Goal: Information Seeking & Learning: Learn about a topic

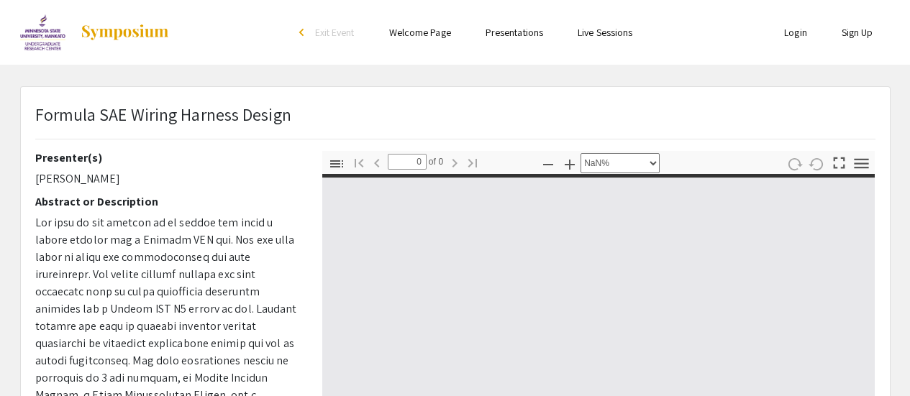
select select "custom"
type input "1"
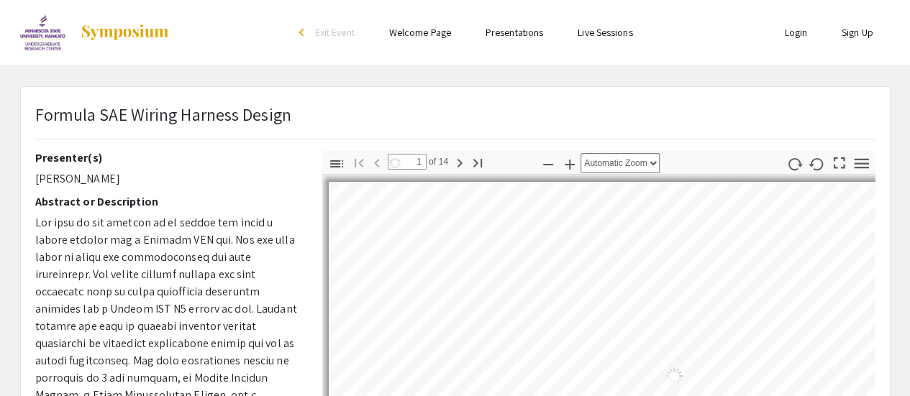
select select "auto"
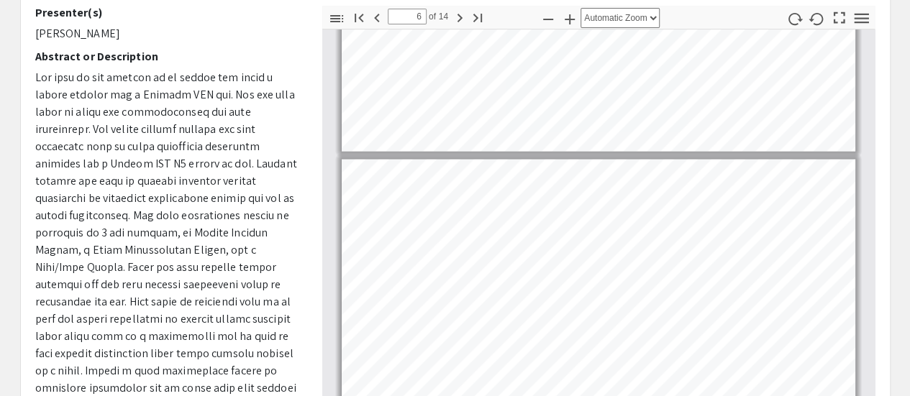
scroll to position [1409, 0]
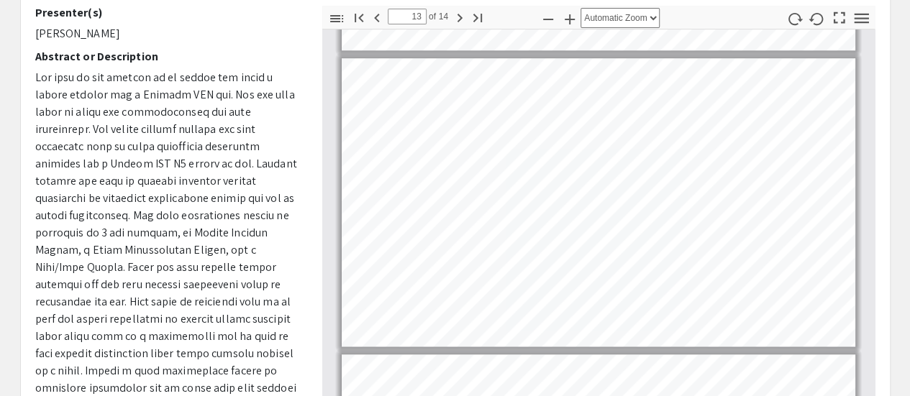
type input "14"
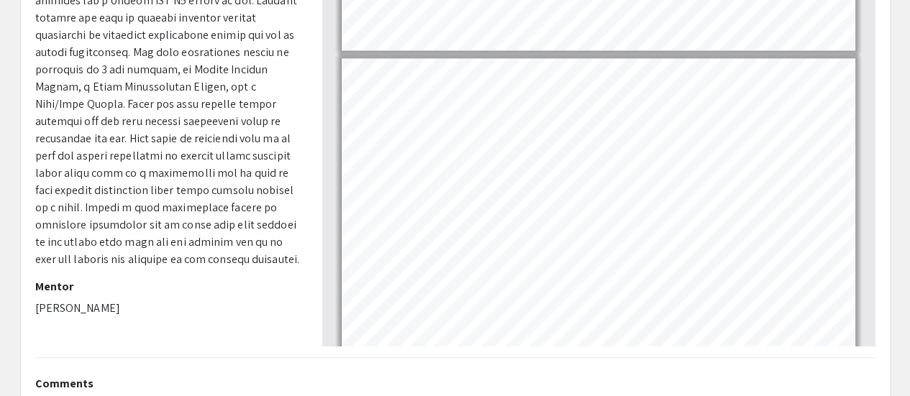
scroll to position [3666, 0]
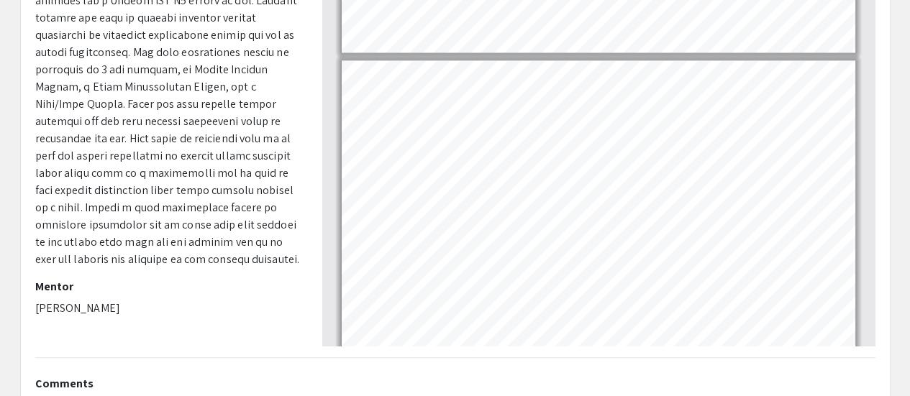
select select "page-width"
type input "13"
select select "1"
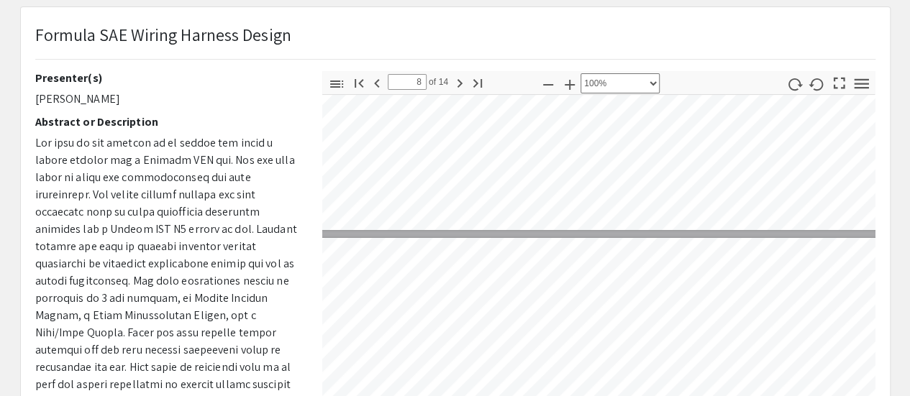
scroll to position [77, 0]
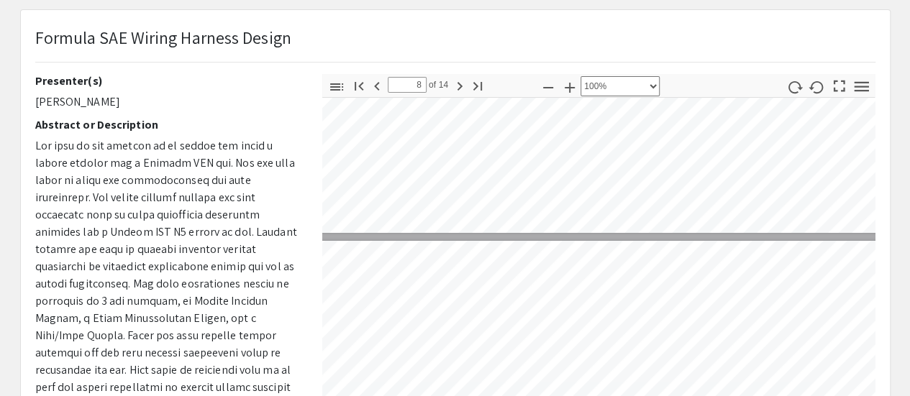
type input "7"
select select "custom"
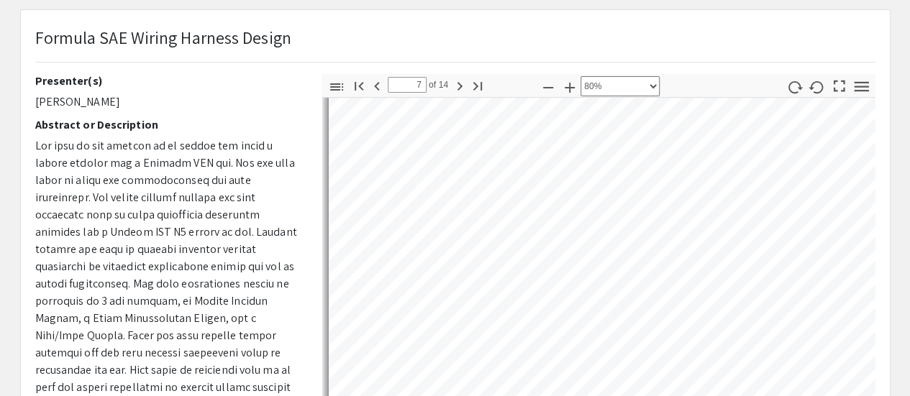
type input "6"
select select "custom"
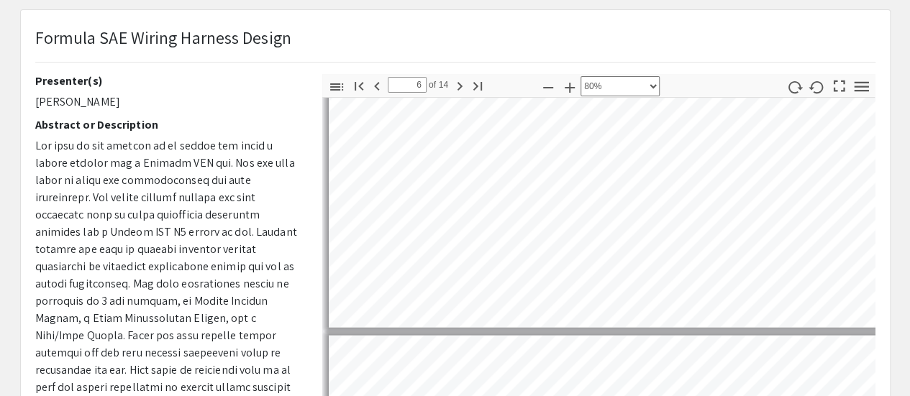
type input "5"
select select "custom"
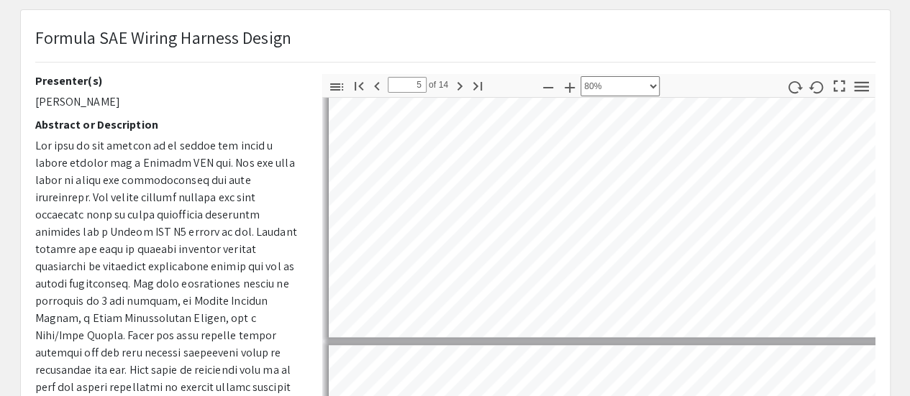
type input "4"
select select "custom"
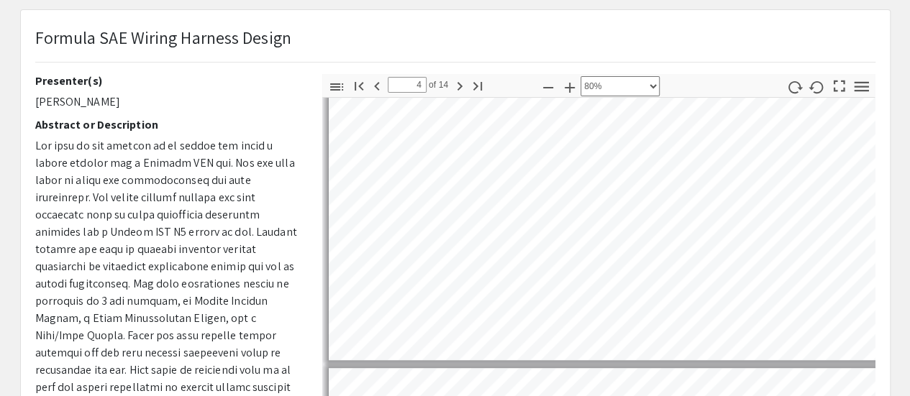
type input "3"
select select "custom"
type input "2"
select select "custom"
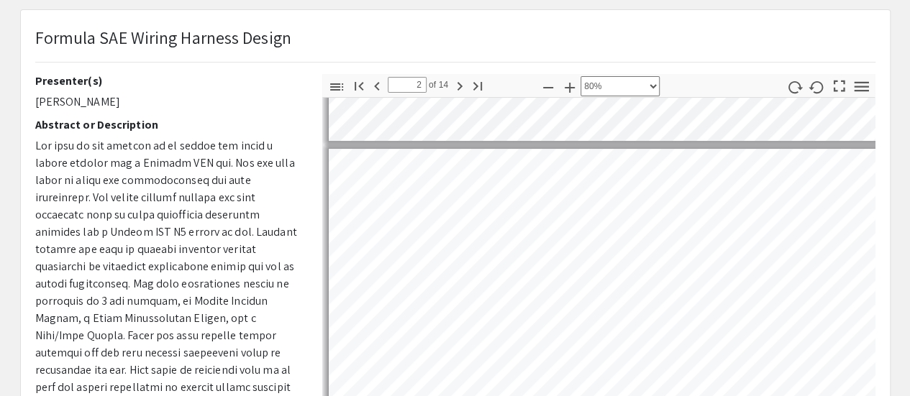
type input "1"
select select "custom"
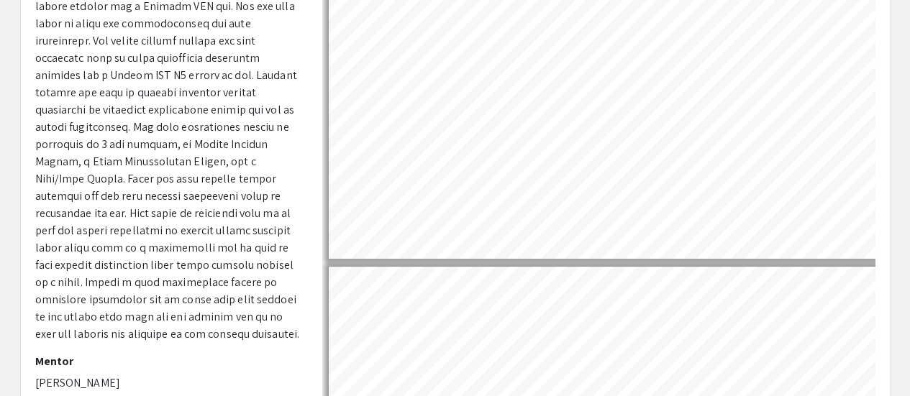
scroll to position [409, 0]
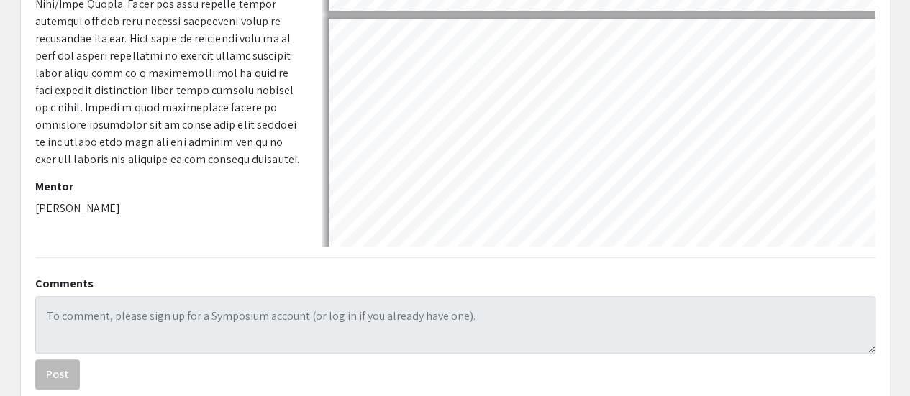
type input "2"
select select "custom"
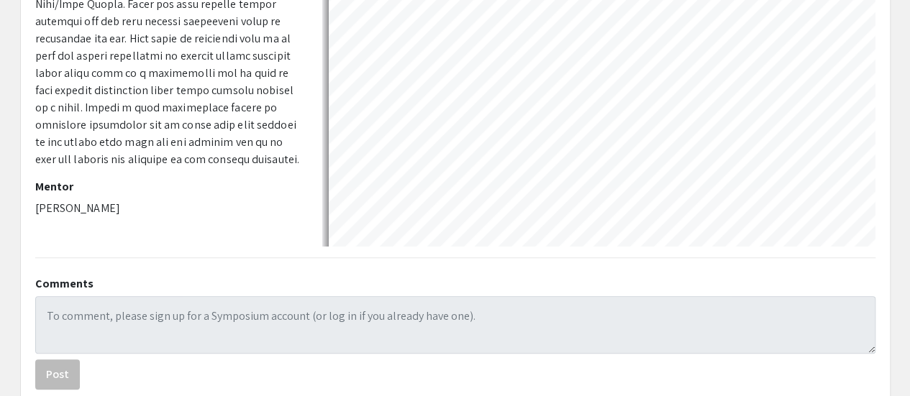
scroll to position [129, 0]
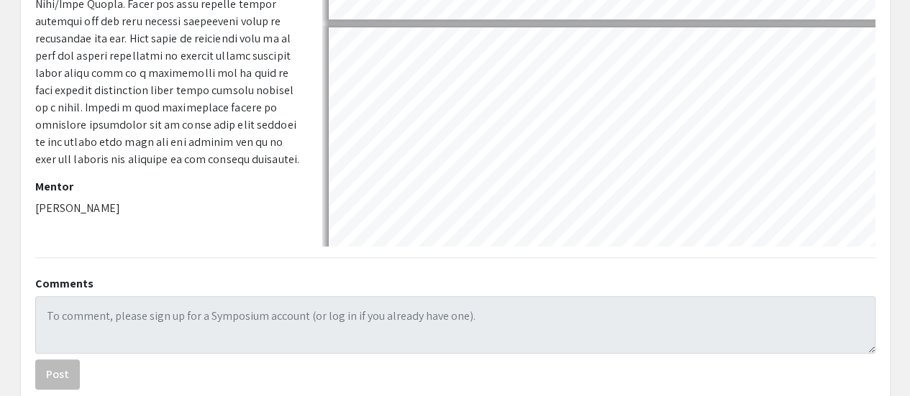
type input "3"
select select "custom"
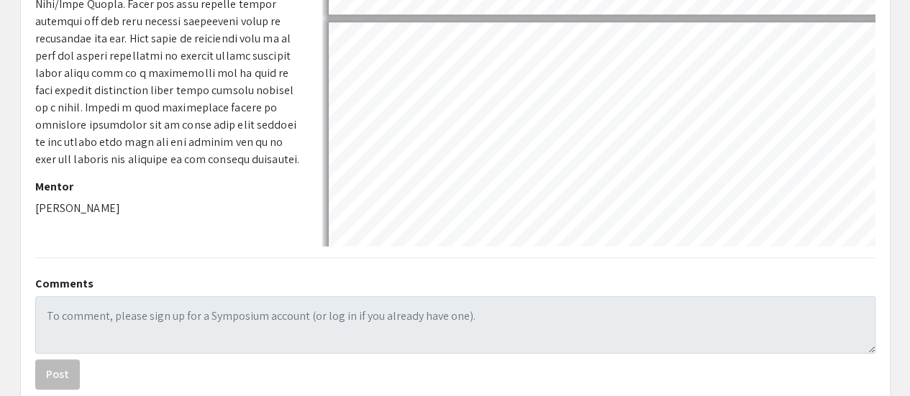
type input "4"
select select "custom"
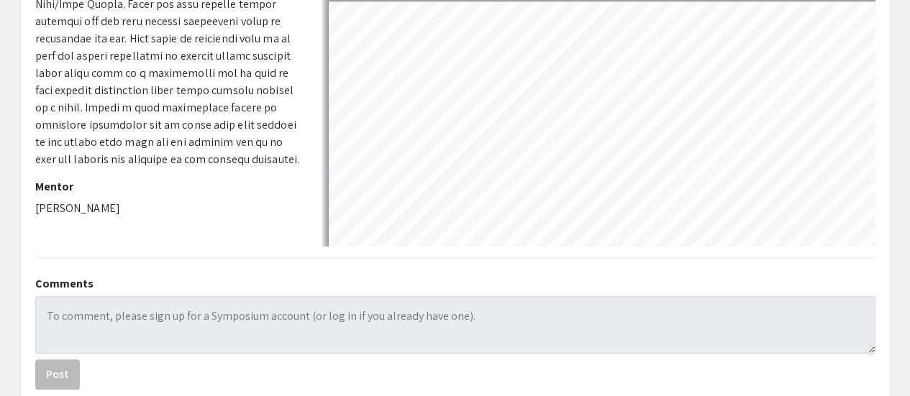
type input "5"
select select "custom"
type input "6"
select select "custom"
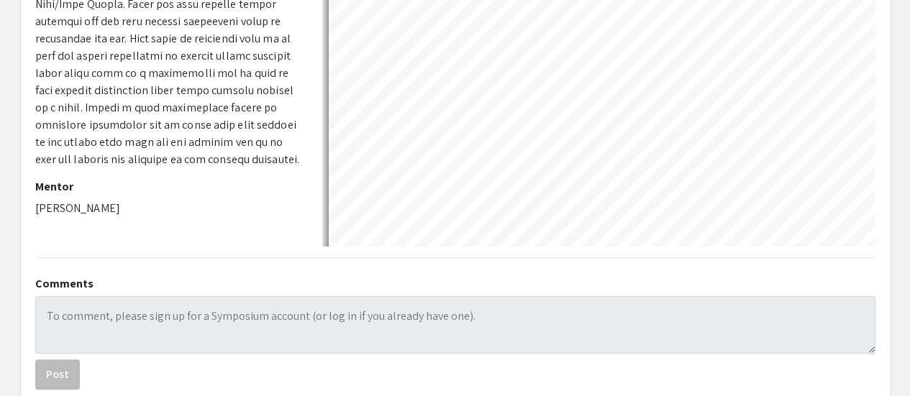
scroll to position [1368, 0]
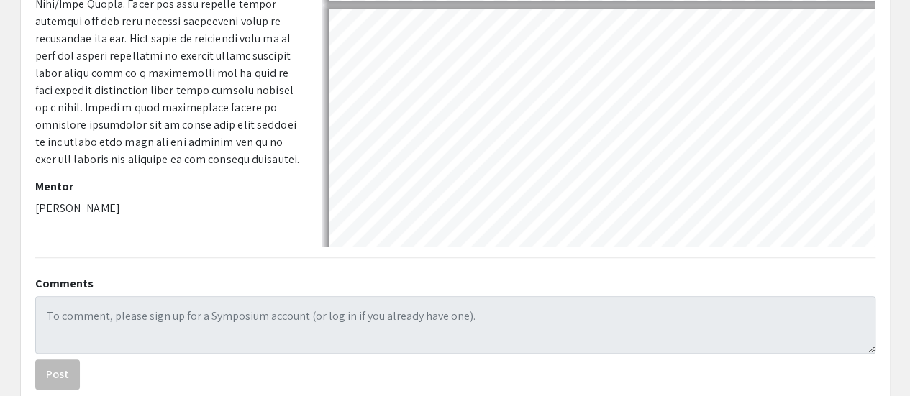
type input "7"
select select "custom"
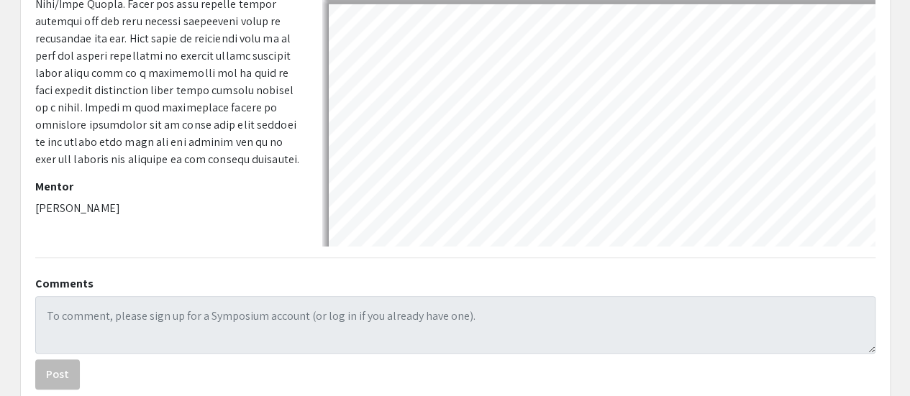
scroll to position [1680, 0]
type input "8"
select select "custom"
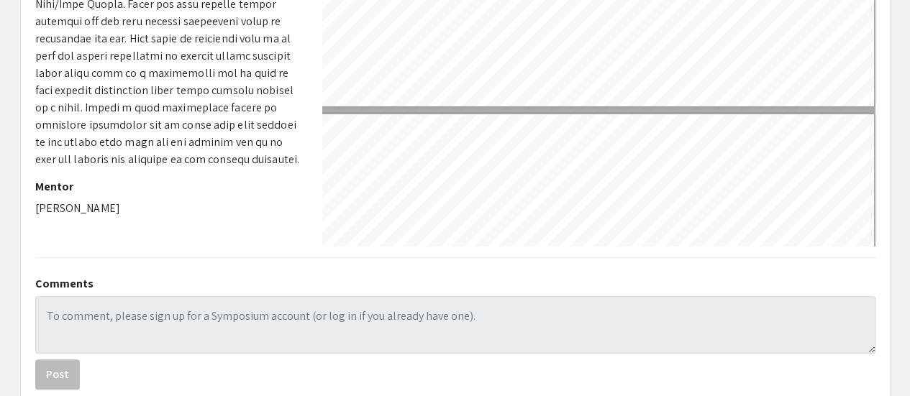
scroll to position [494, 0]
